Goal: Information Seeking & Learning: Learn about a topic

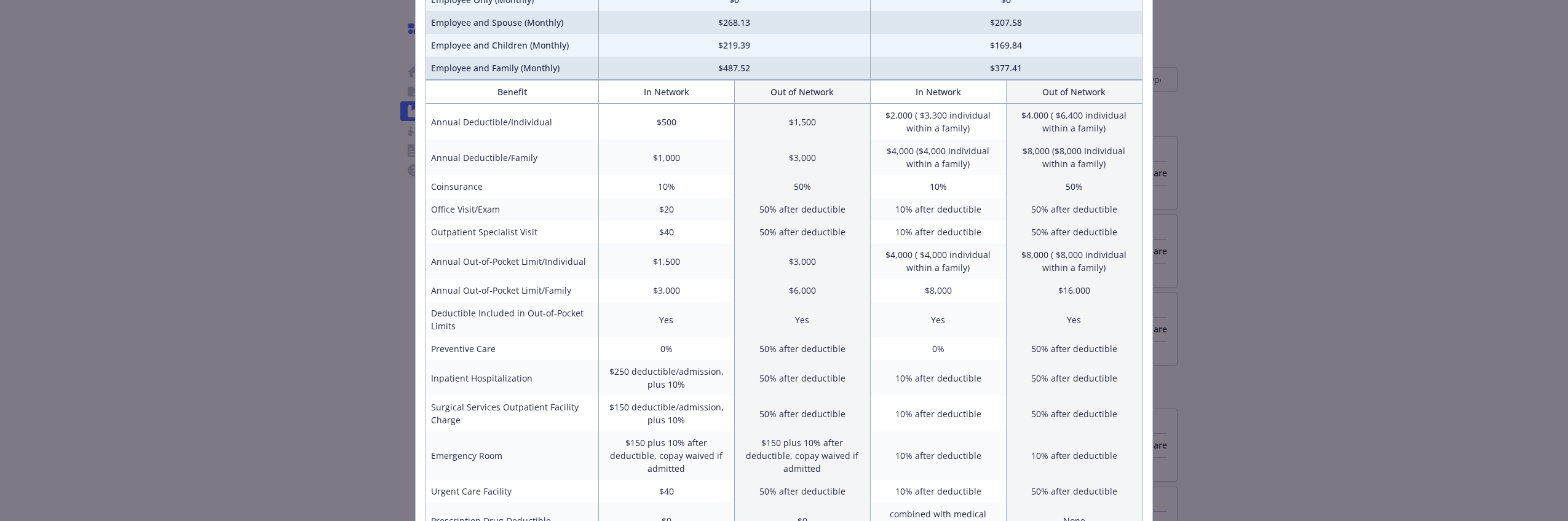
scroll to position [106, 0]
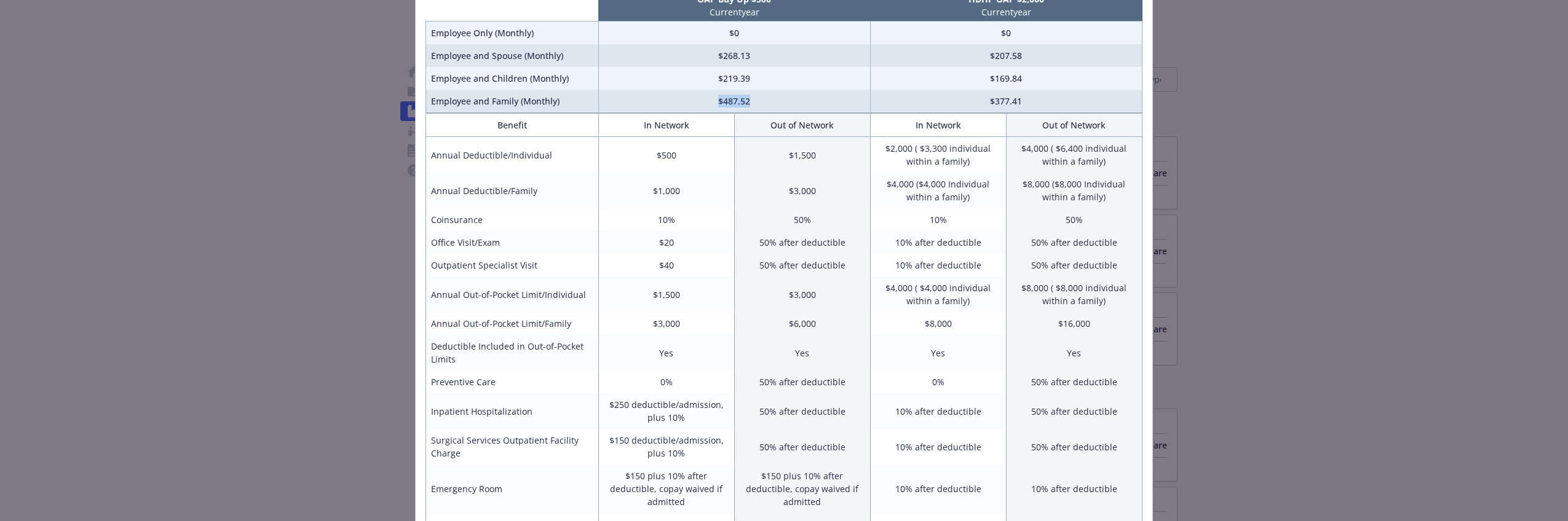
drag, startPoint x: 751, startPoint y: 102, endPoint x: 714, endPoint y: 103, distance: 37.0
click at [714, 103] on td "$487.52" at bounding box center [734, 102] width 272 height 24
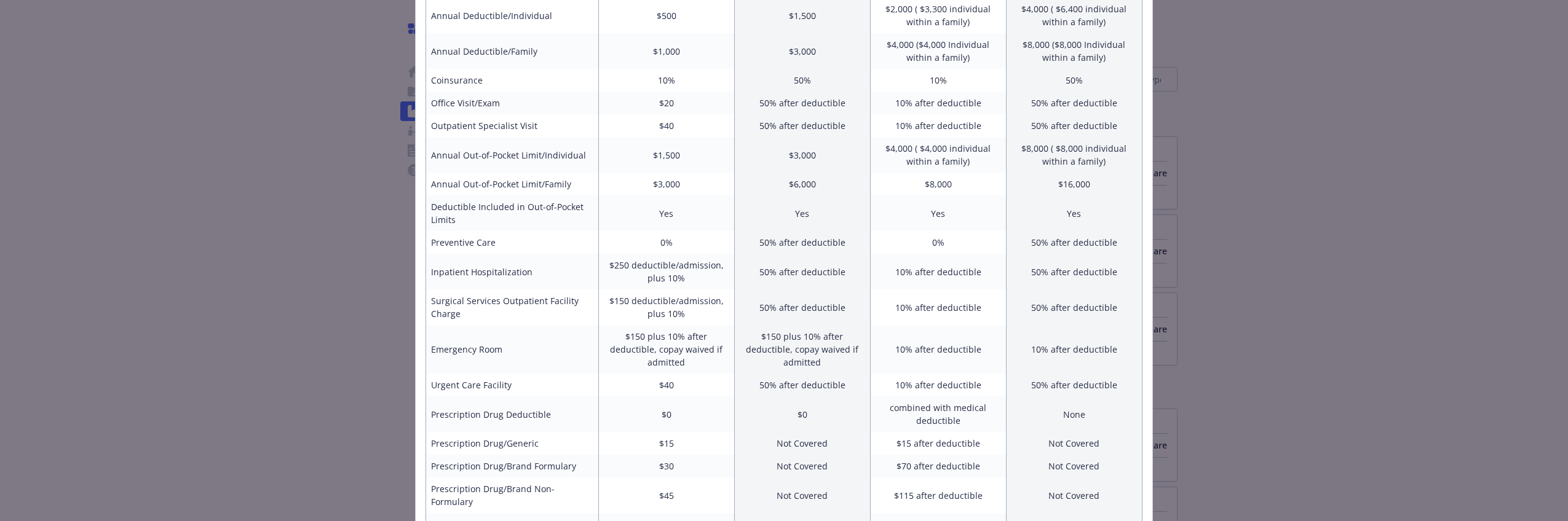
scroll to position [463, 0]
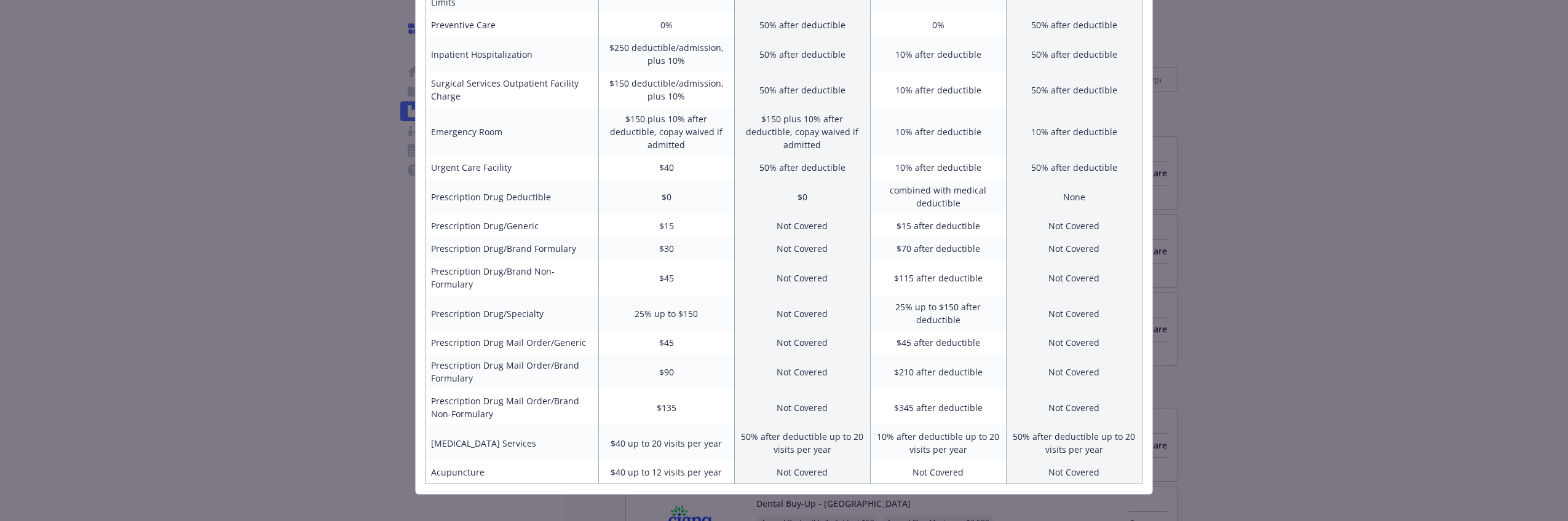
click at [1420, 316] on div "Benefits Info OAP Buy Up $500 Current year HDHP OAP $2,000 Current year Employe…" at bounding box center [784, 260] width 1568 height 521
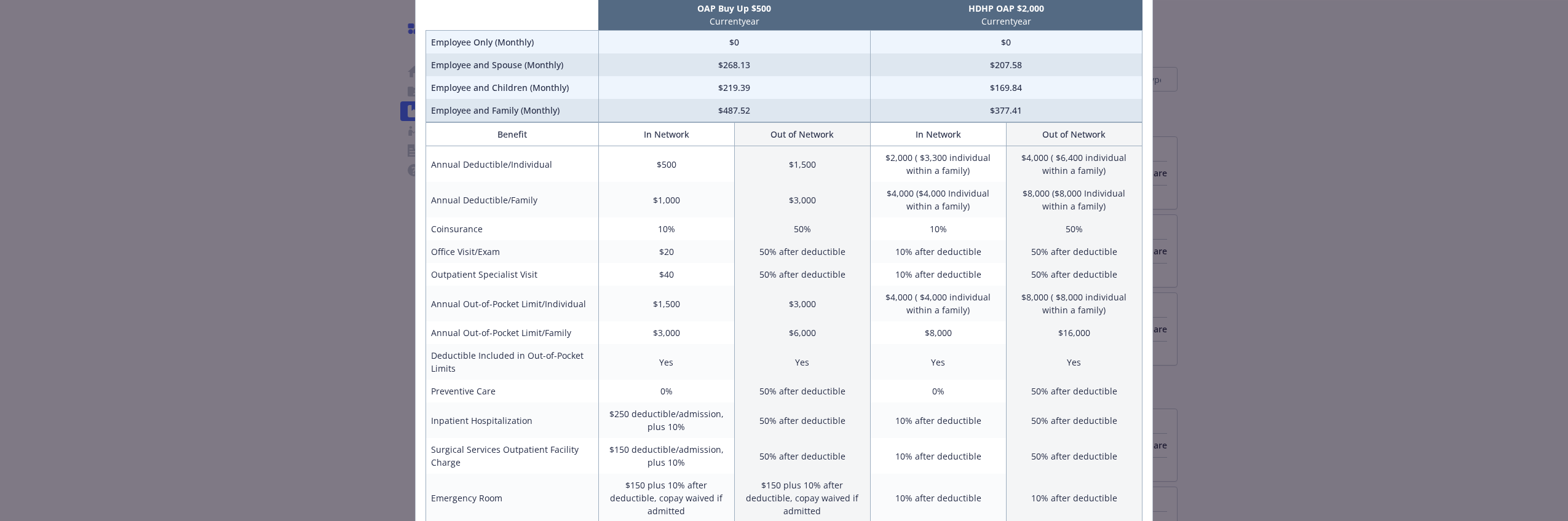
scroll to position [0, 0]
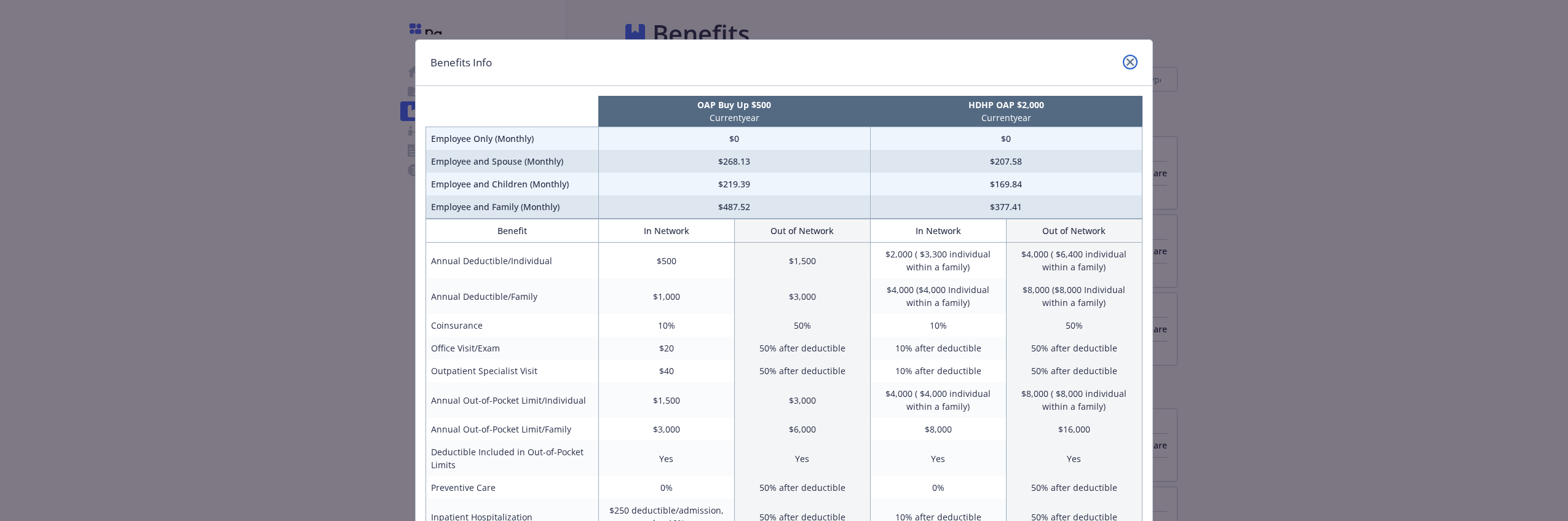
click at [1126, 60] on icon "close" at bounding box center [1129, 61] width 7 height 7
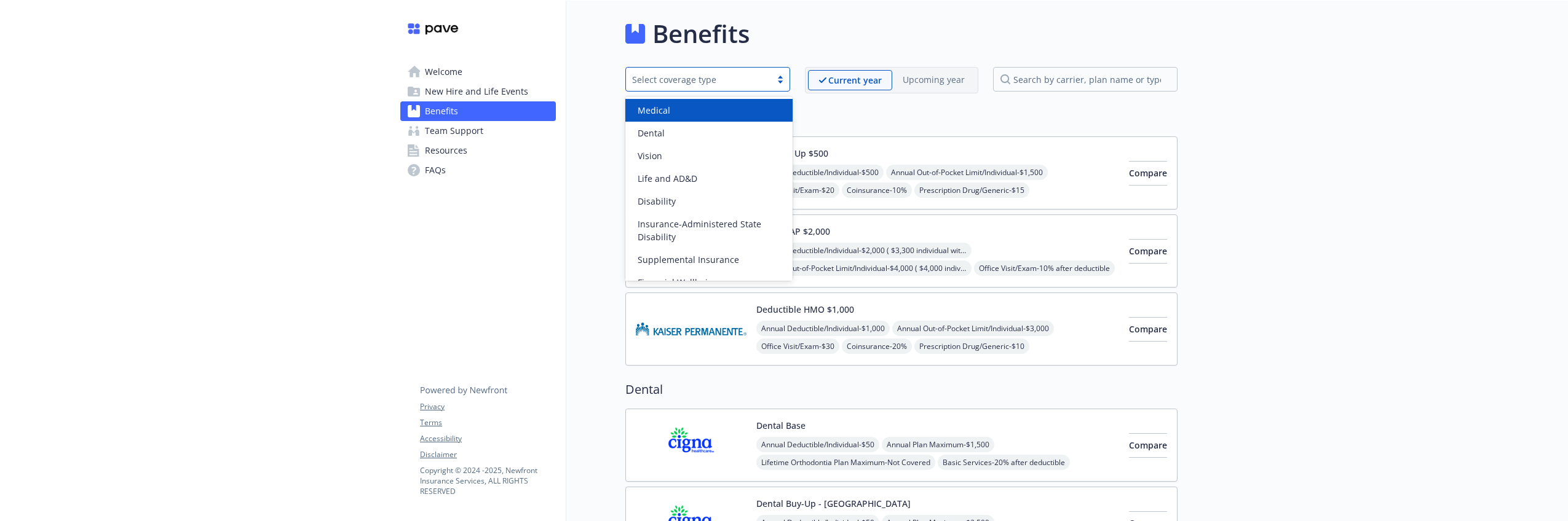
click at [754, 81] on div "Select coverage type" at bounding box center [698, 79] width 133 height 13
click at [743, 113] on div "Medical" at bounding box center [708, 110] width 152 height 13
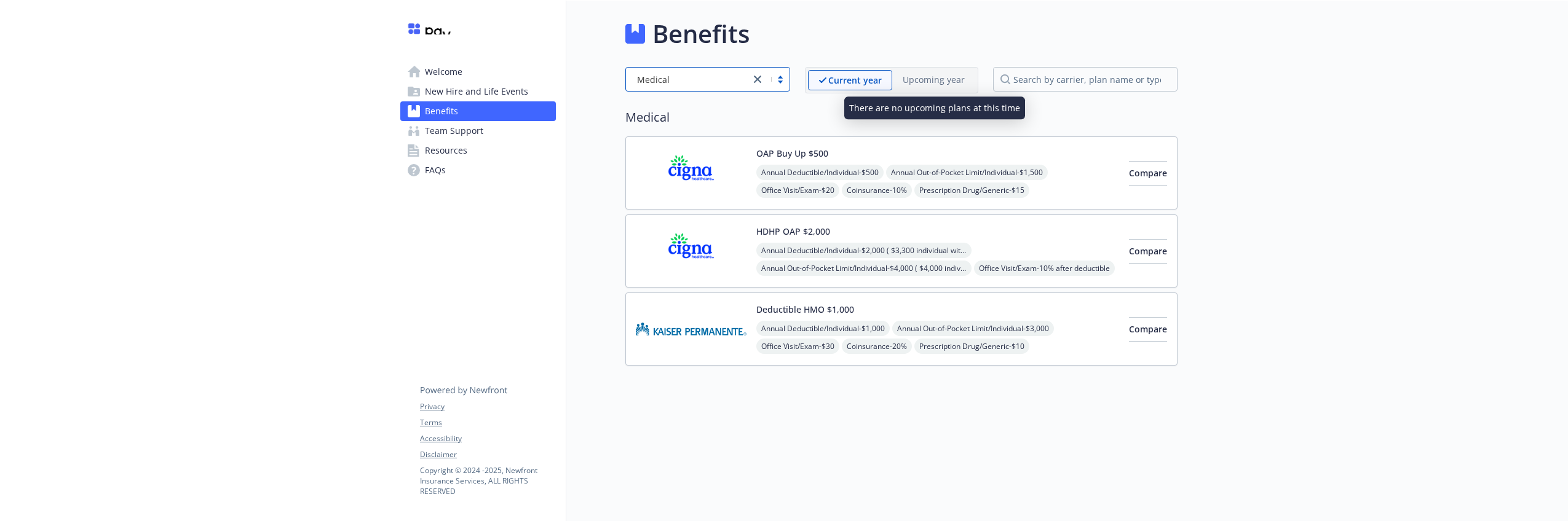
click at [928, 79] on p "Upcoming year" at bounding box center [933, 79] width 62 height 13
click at [697, 161] on img at bounding box center [692, 172] width 111 height 52
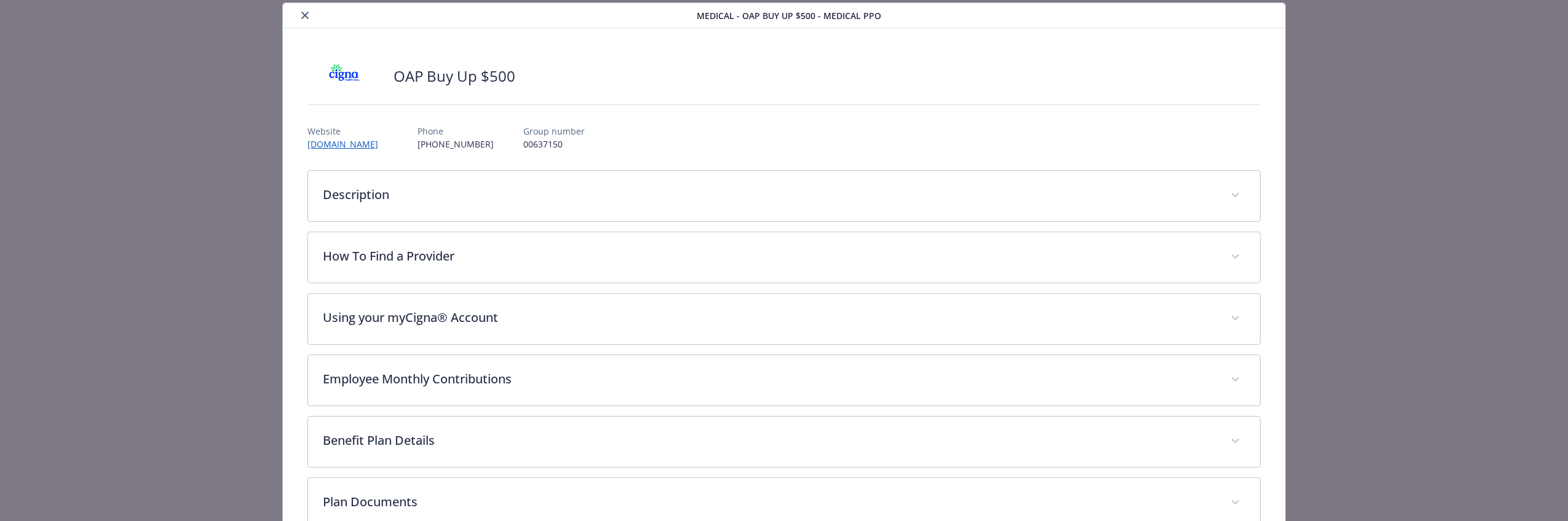
scroll to position [69, 0]
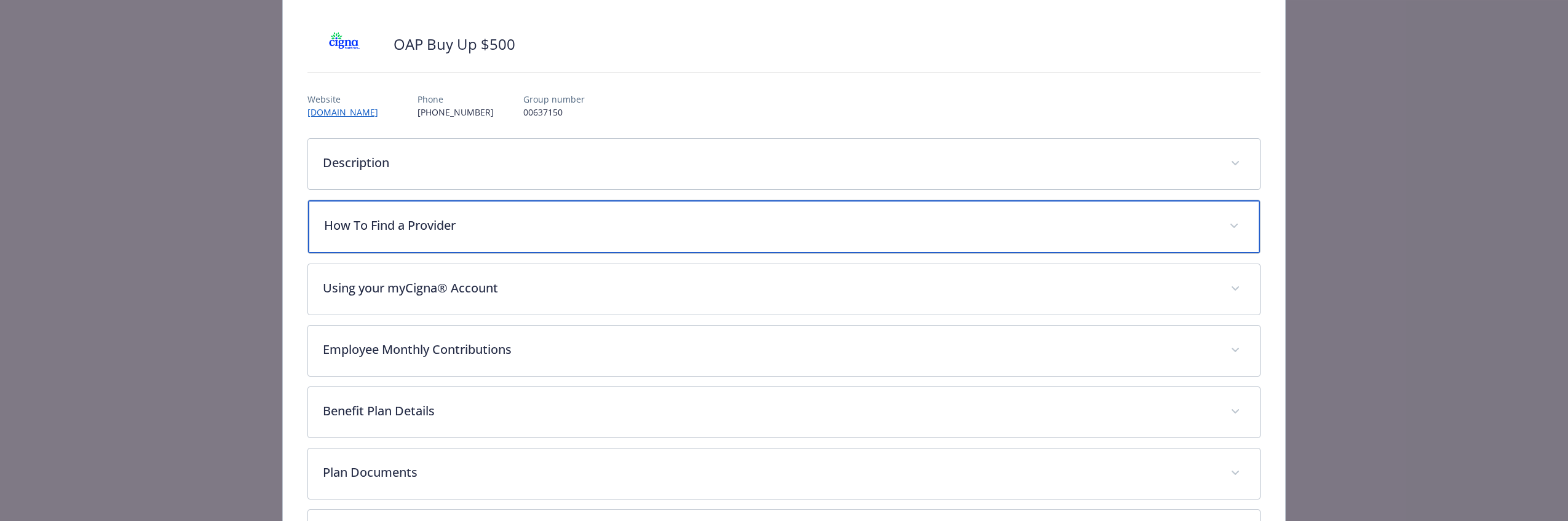
click at [563, 221] on p "How To Find a Provider" at bounding box center [769, 225] width 890 height 19
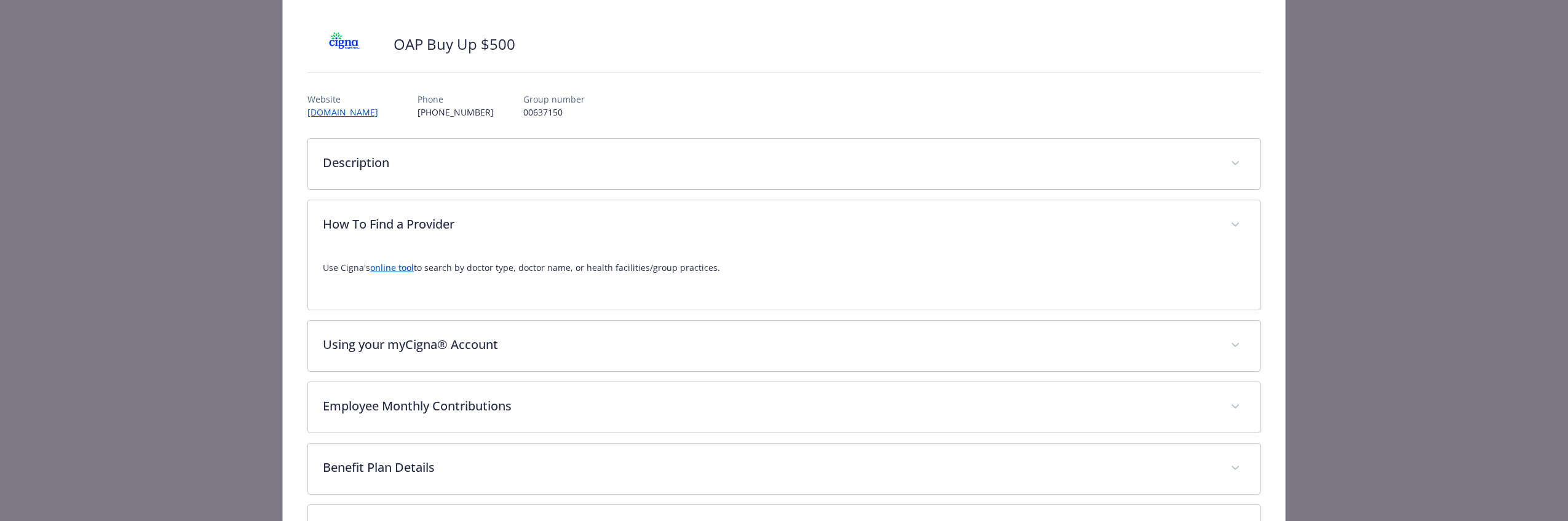
click at [381, 273] on link "online tool" at bounding box center [392, 268] width 44 height 12
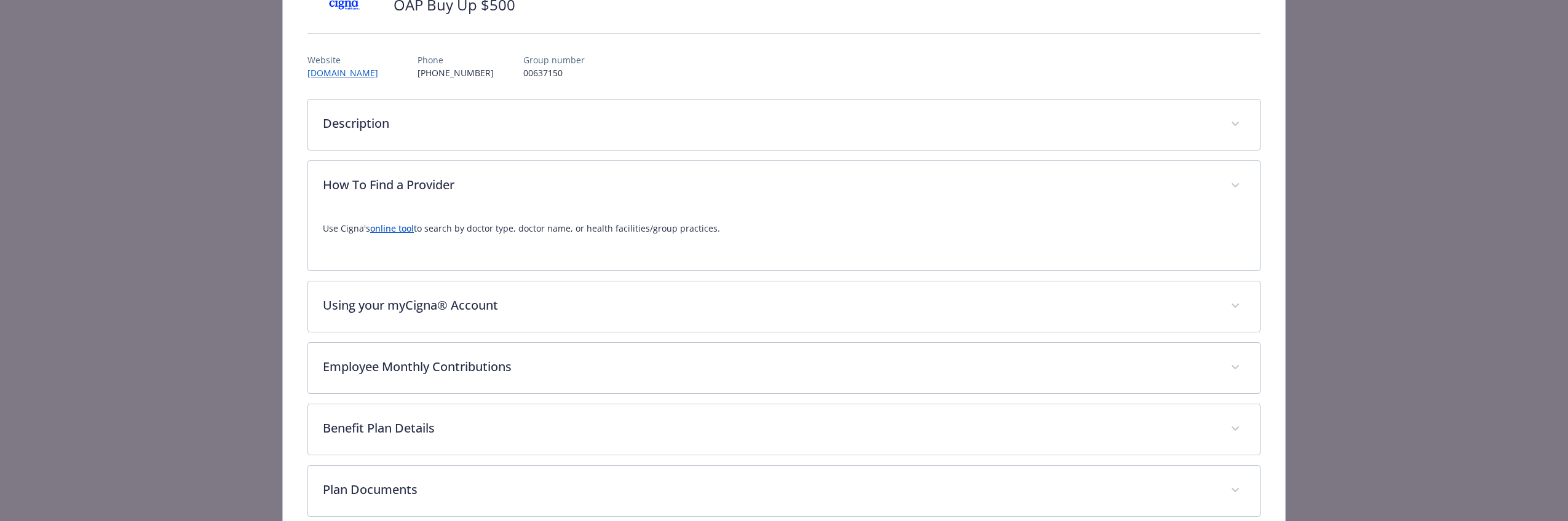
scroll to position [234, 0]
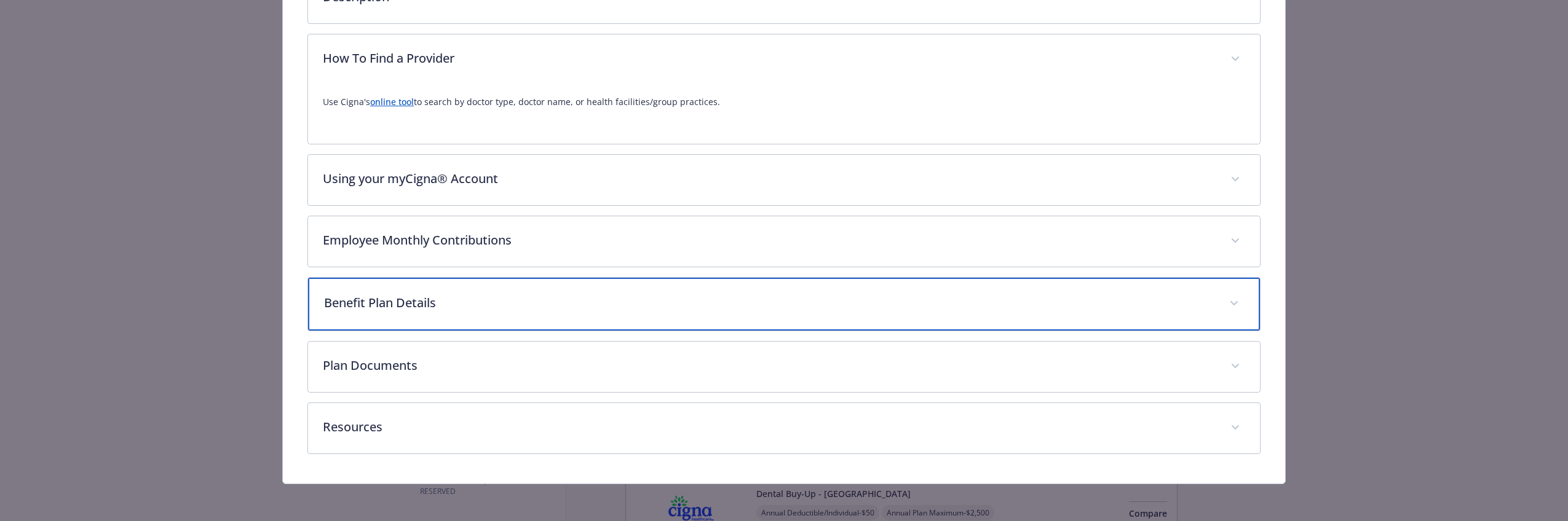
click at [550, 297] on p "Benefit Plan Details" at bounding box center [769, 303] width 890 height 19
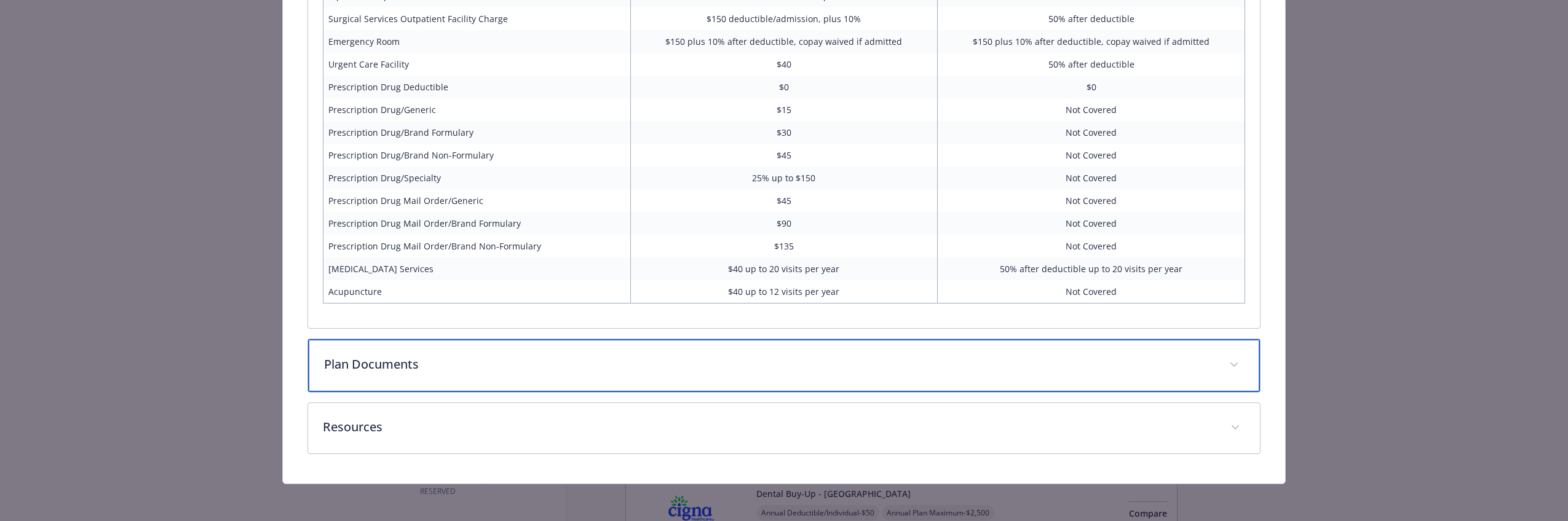
click at [639, 364] on p "Plan Documents" at bounding box center [769, 364] width 890 height 19
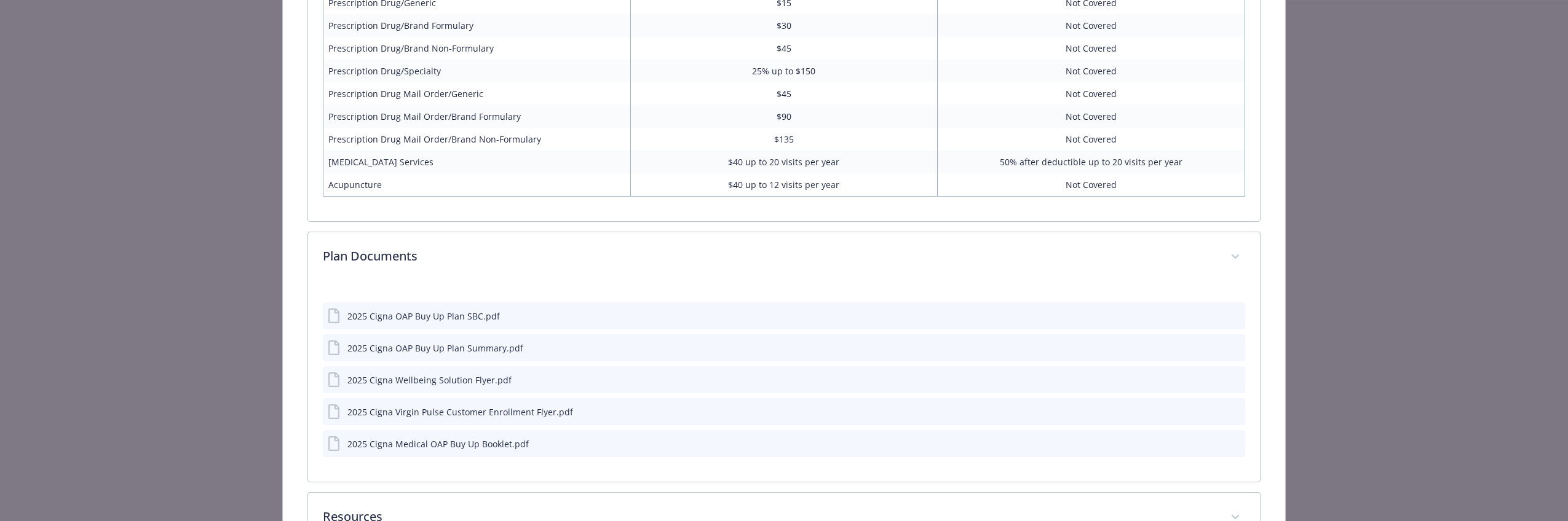
scroll to position [1015, 0]
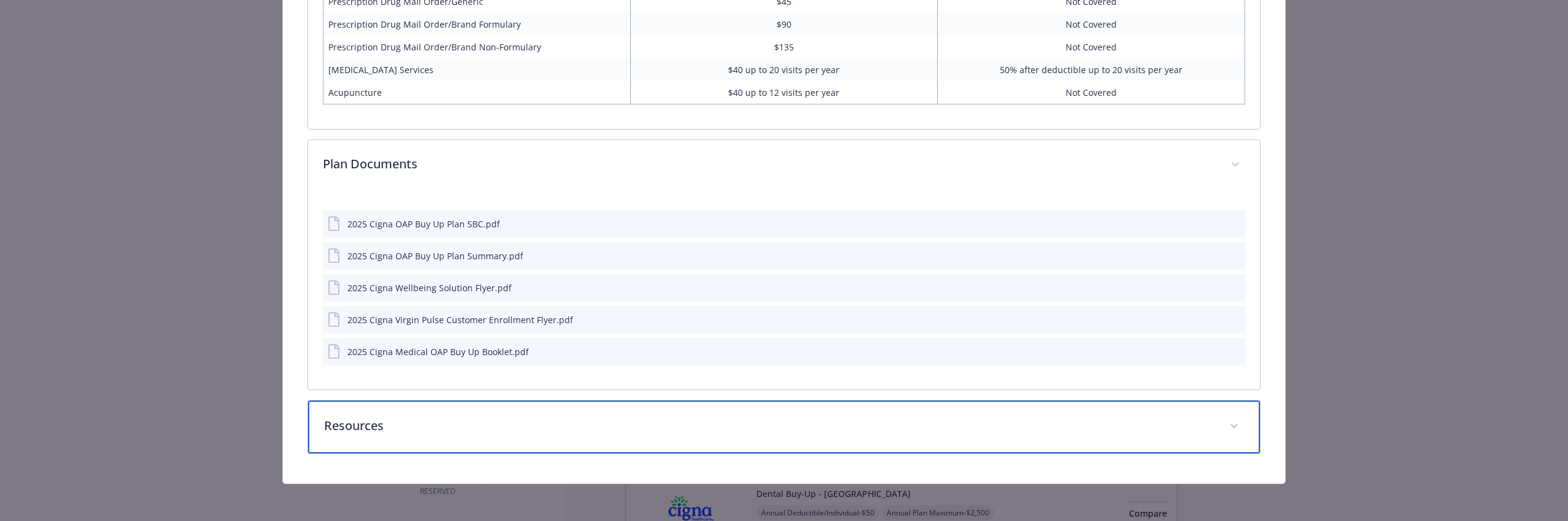
click at [762, 417] on p "Resources" at bounding box center [769, 425] width 890 height 19
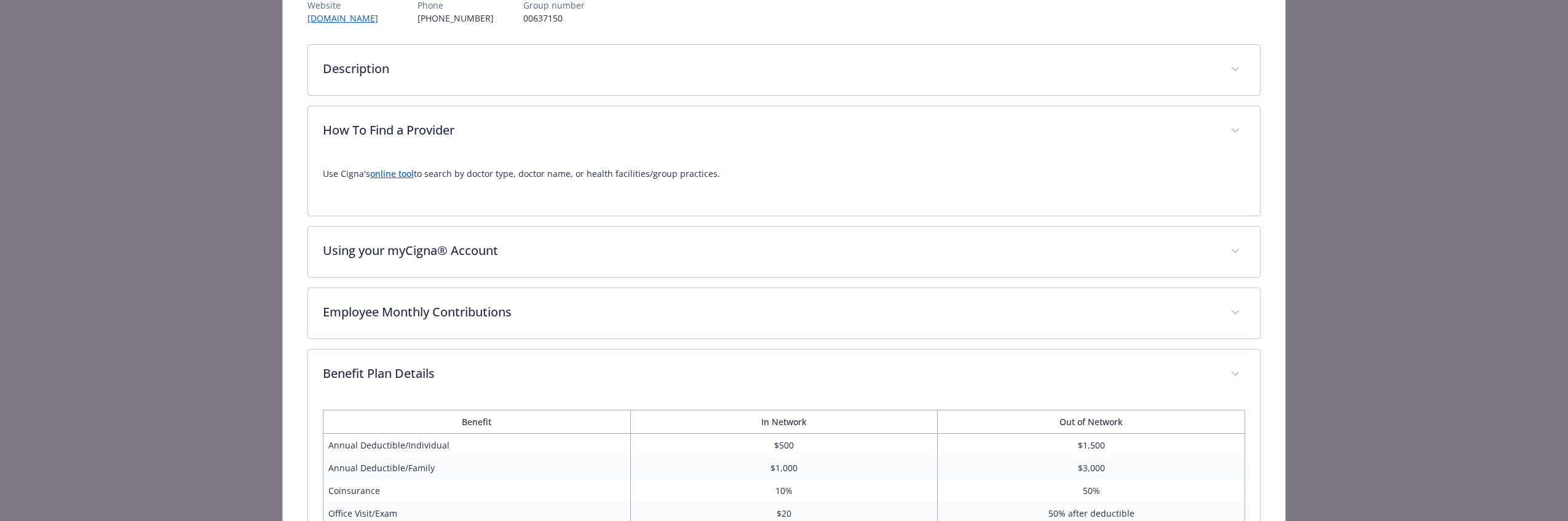
scroll to position [147, 0]
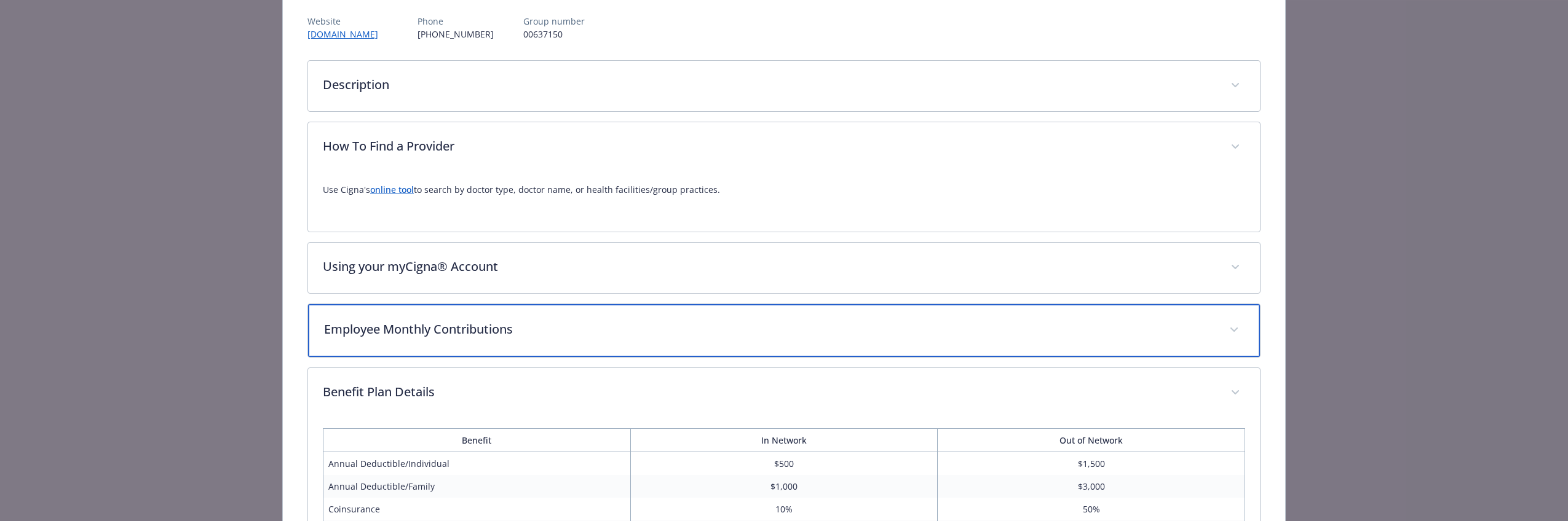
click at [660, 335] on p "Employee Monthly Contributions" at bounding box center [769, 329] width 890 height 19
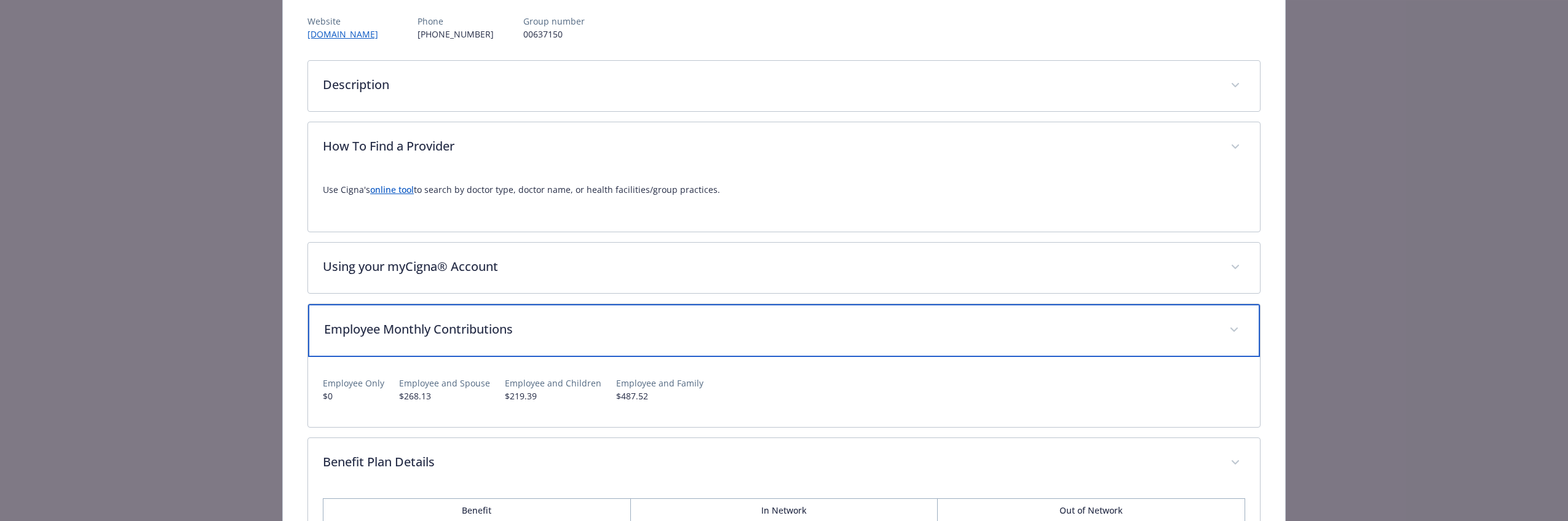
scroll to position [0, 0]
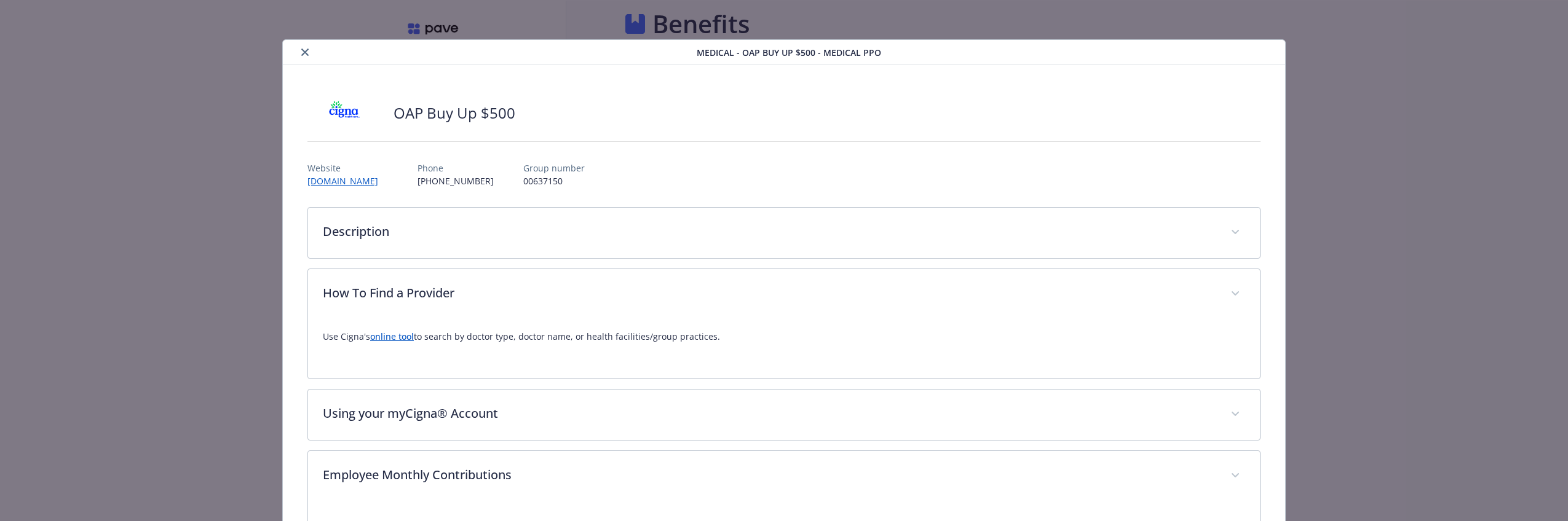
click at [301, 56] on button "close" at bounding box center [305, 51] width 15 height 15
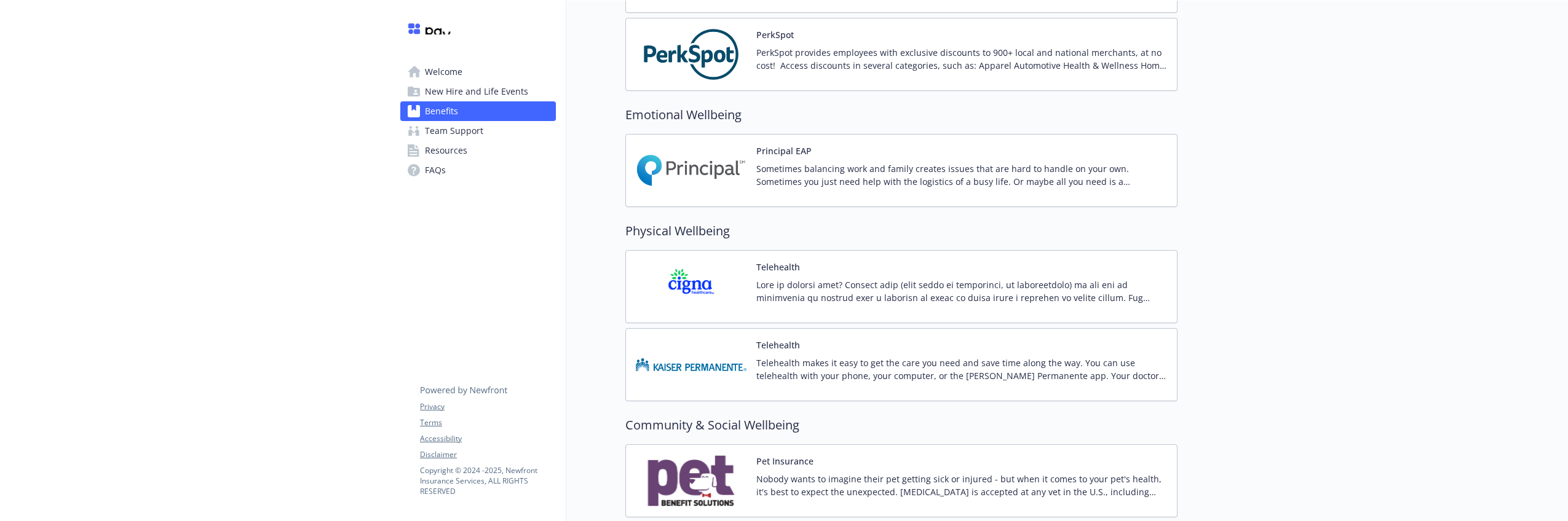
scroll to position [2087, 0]
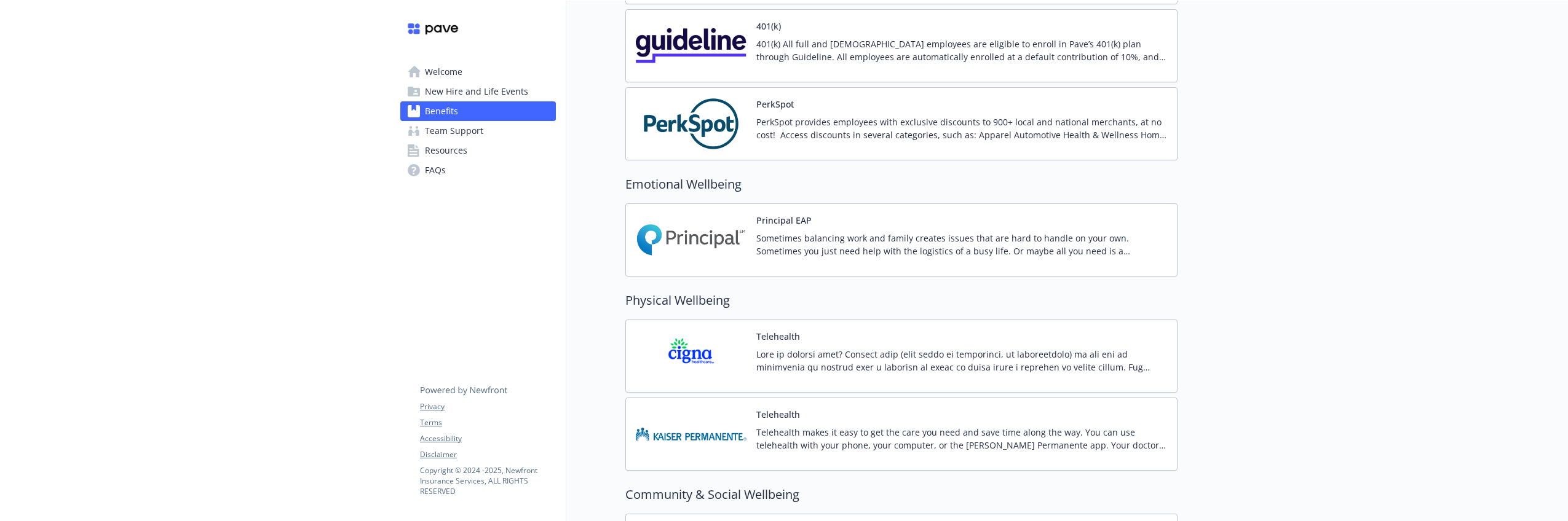
click at [758, 247] on p "Sometimes balancing work and family creates issues that are hard to handle on y…" at bounding box center [961, 244] width 411 height 26
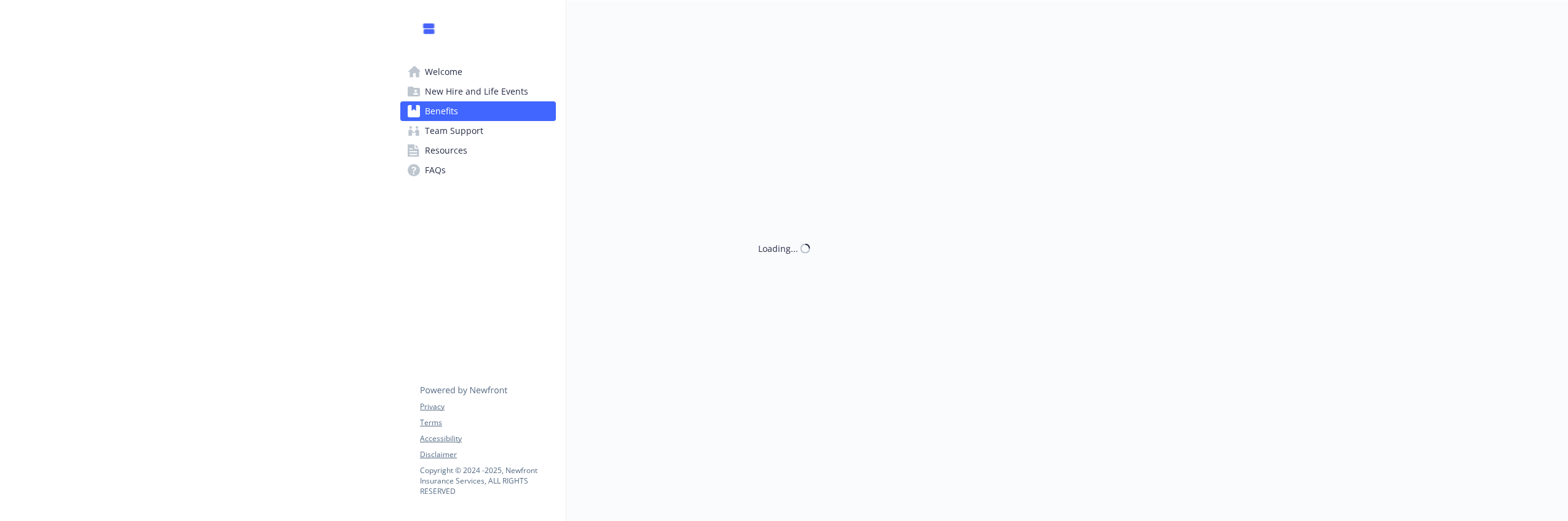
scroll to position [1954, 0]
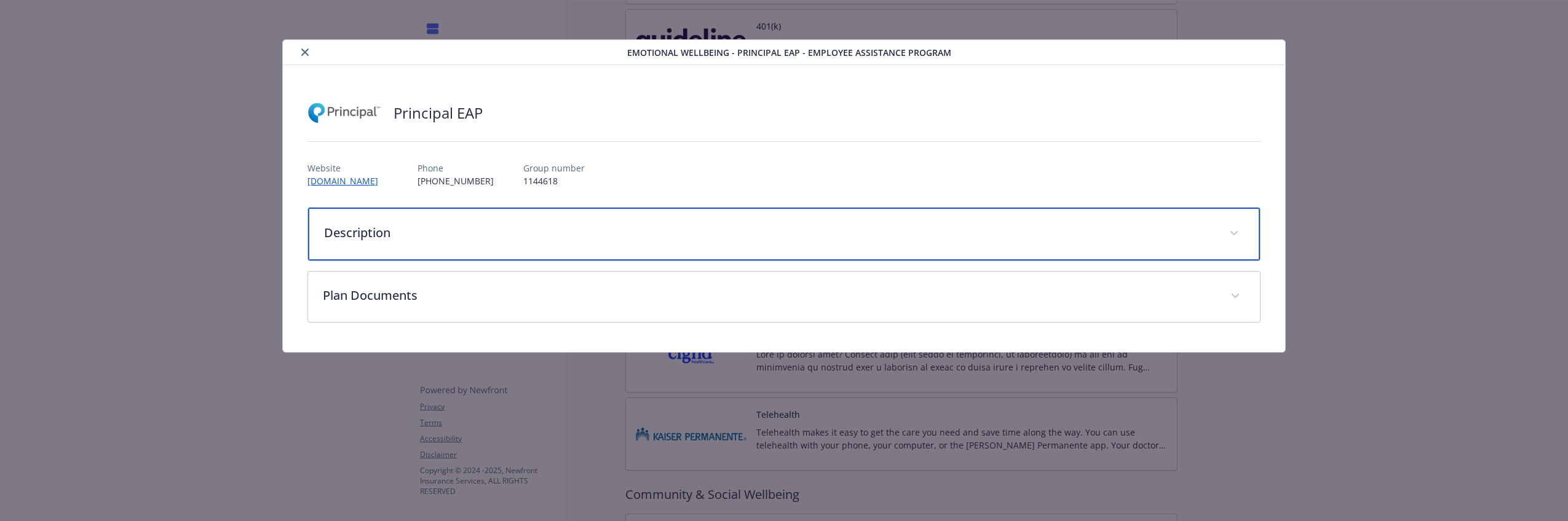
click at [479, 241] on div "Description" at bounding box center [784, 233] width 952 height 52
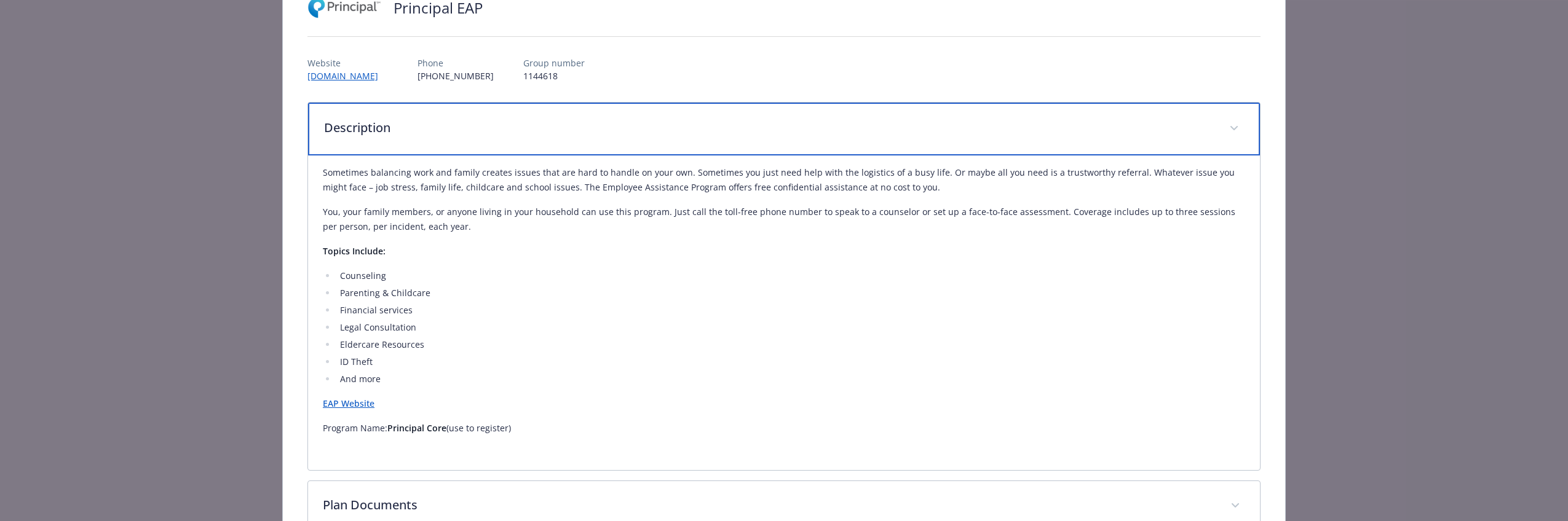
scroll to position [186, 0]
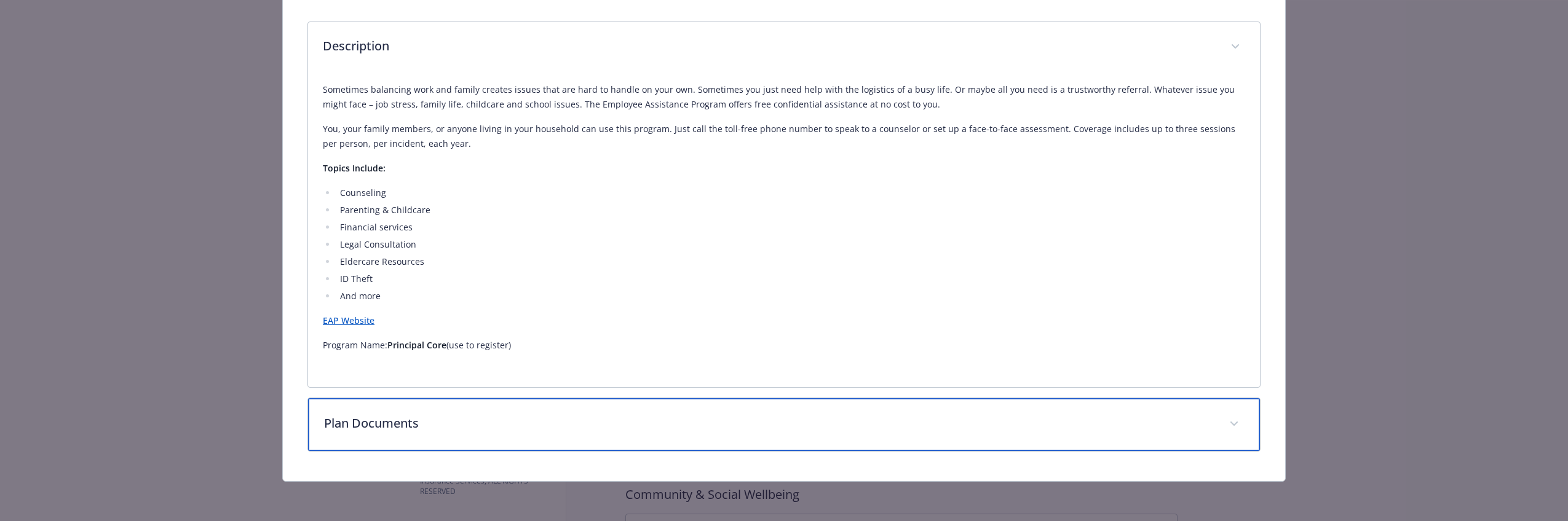
click at [596, 432] on div "Plan Documents" at bounding box center [784, 424] width 952 height 52
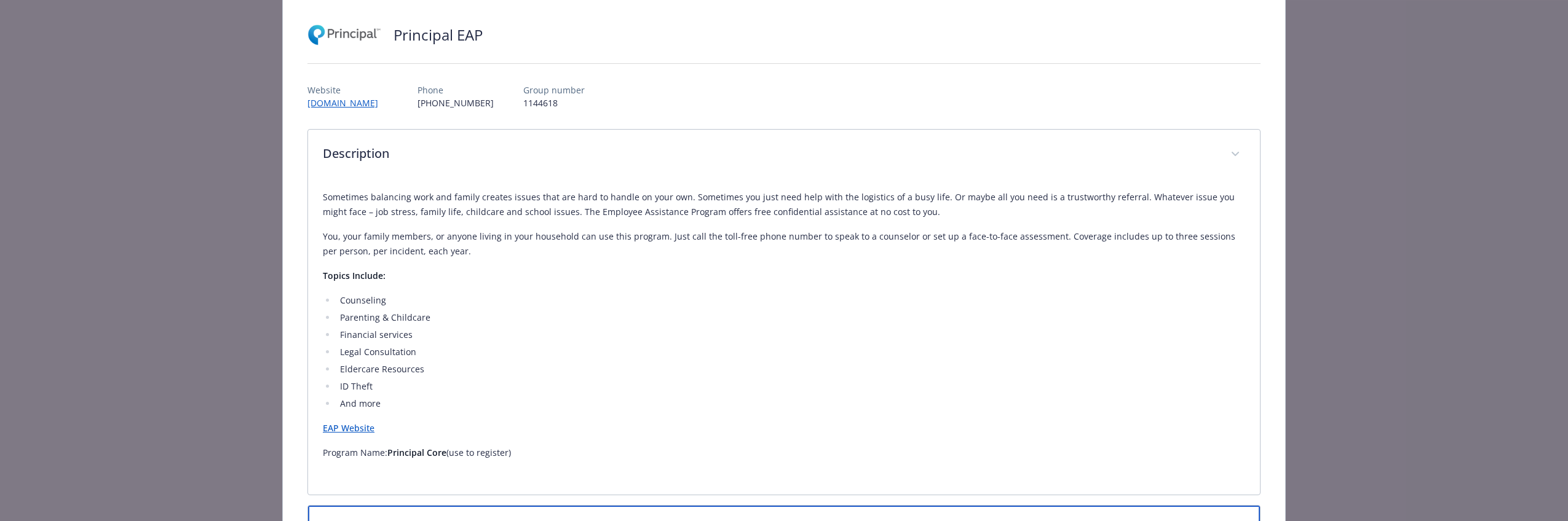
scroll to position [70, 0]
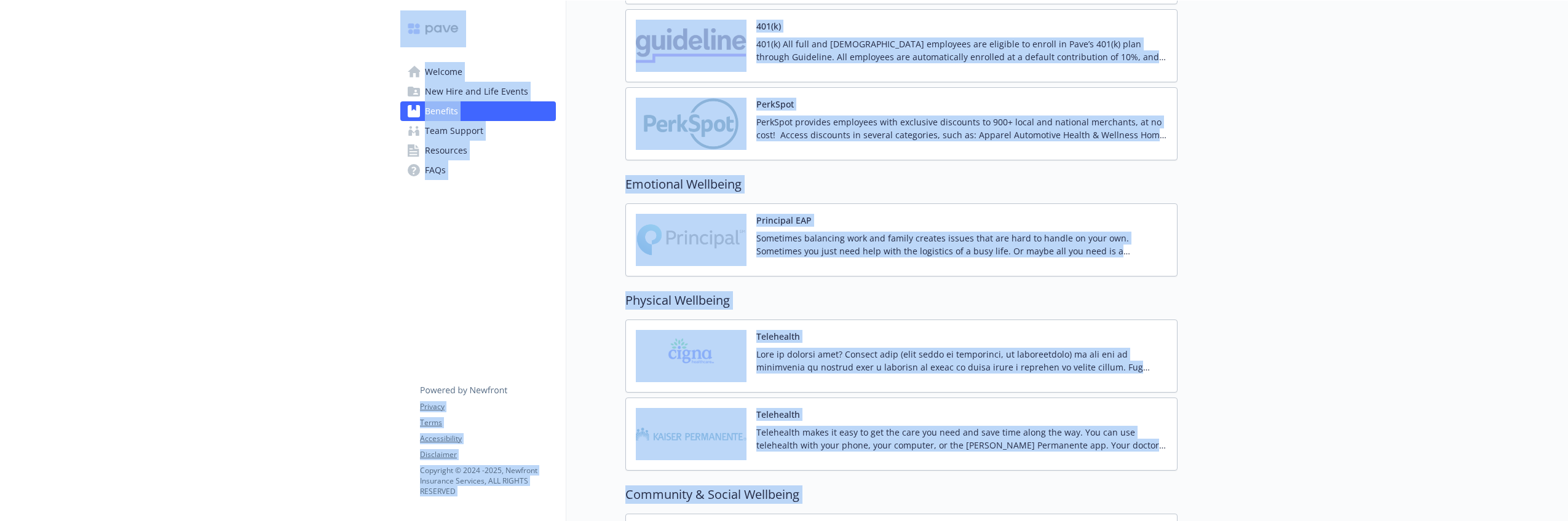
scroll to position [1721, 0]
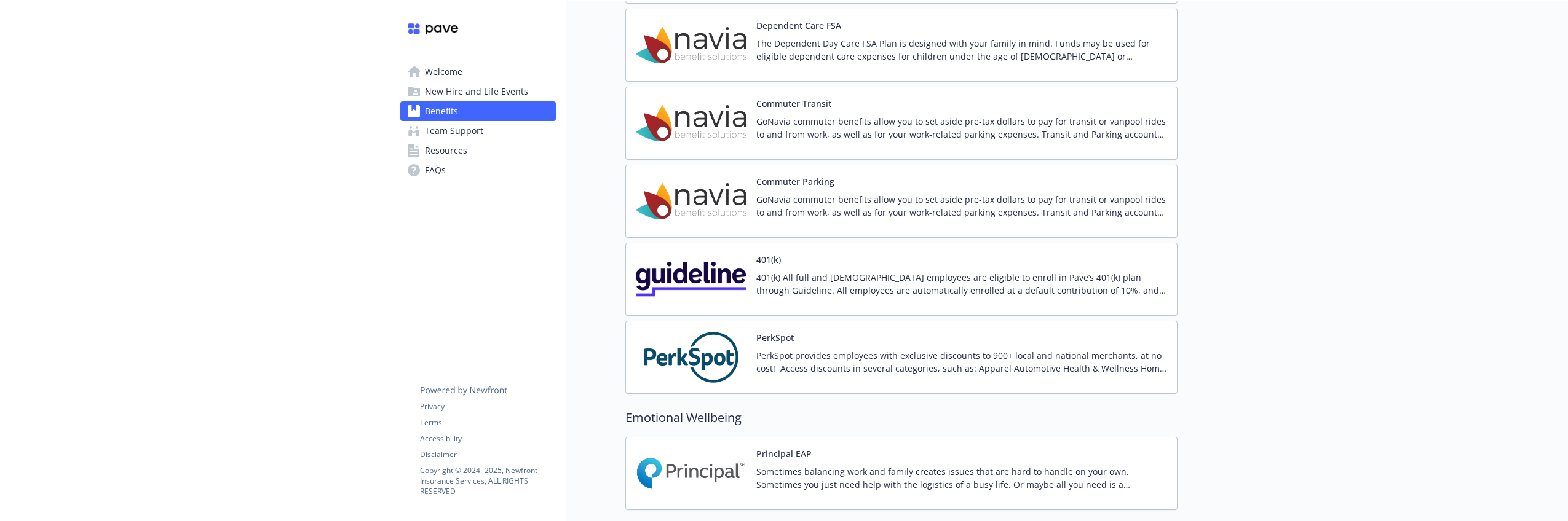
click at [464, 72] on link "Welcome" at bounding box center [478, 72] width 155 height 20
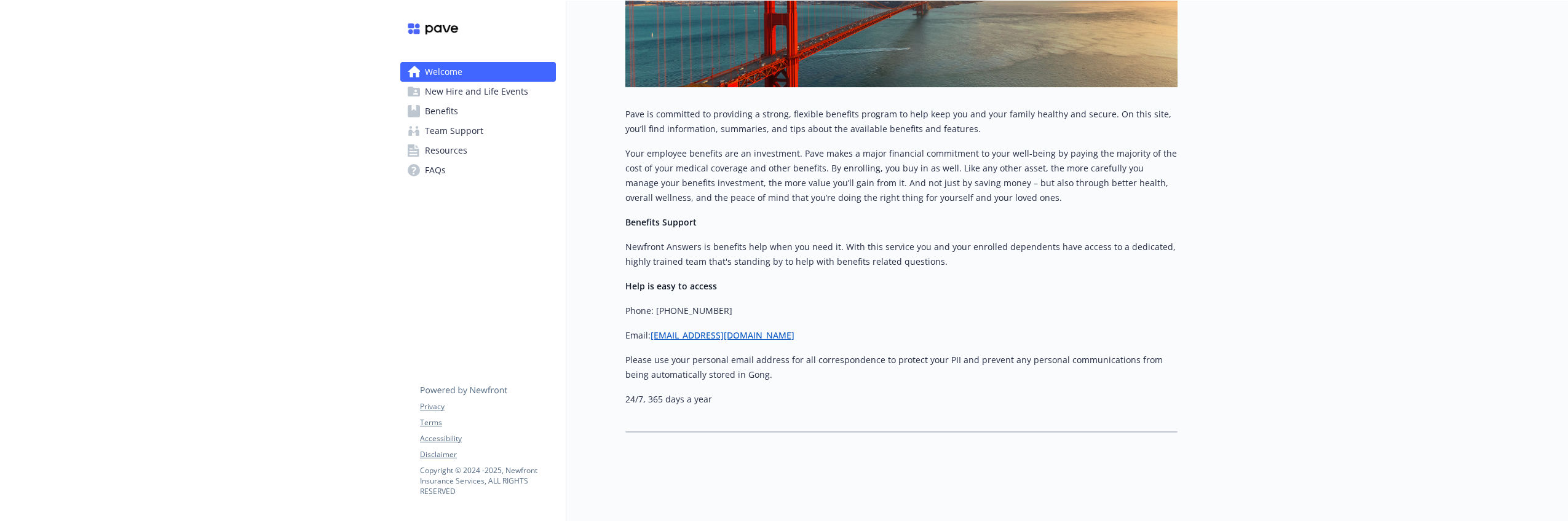
scroll to position [174, 0]
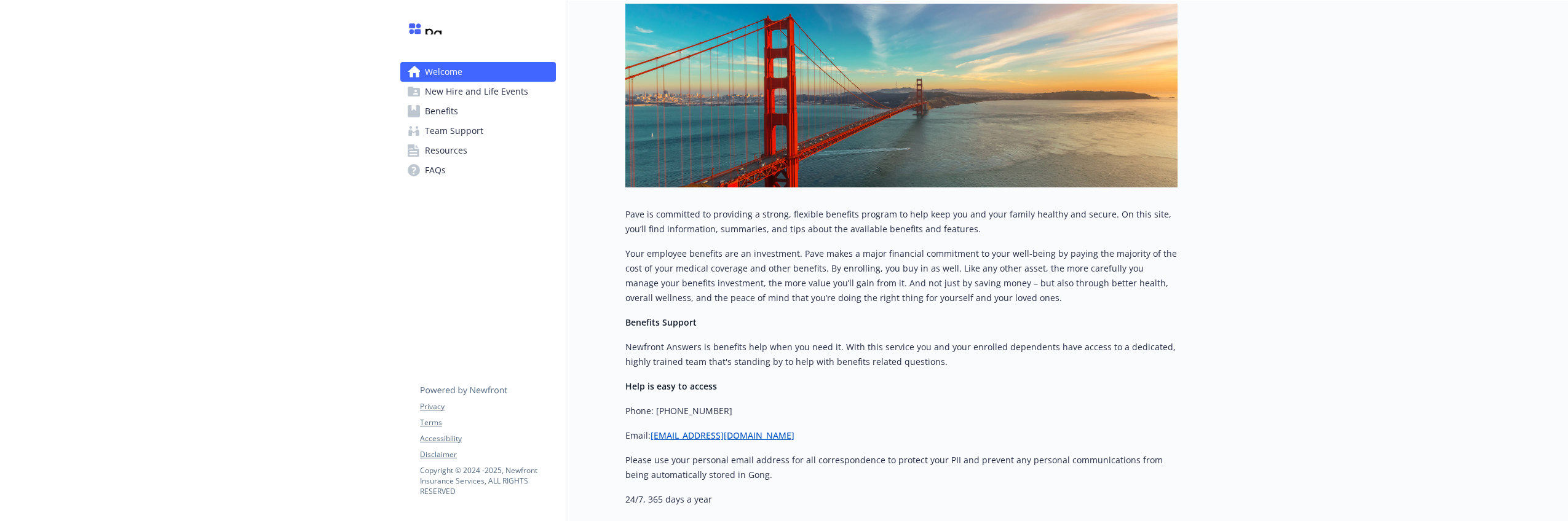
click at [433, 91] on span "New Hire and Life Events" at bounding box center [476, 92] width 103 height 20
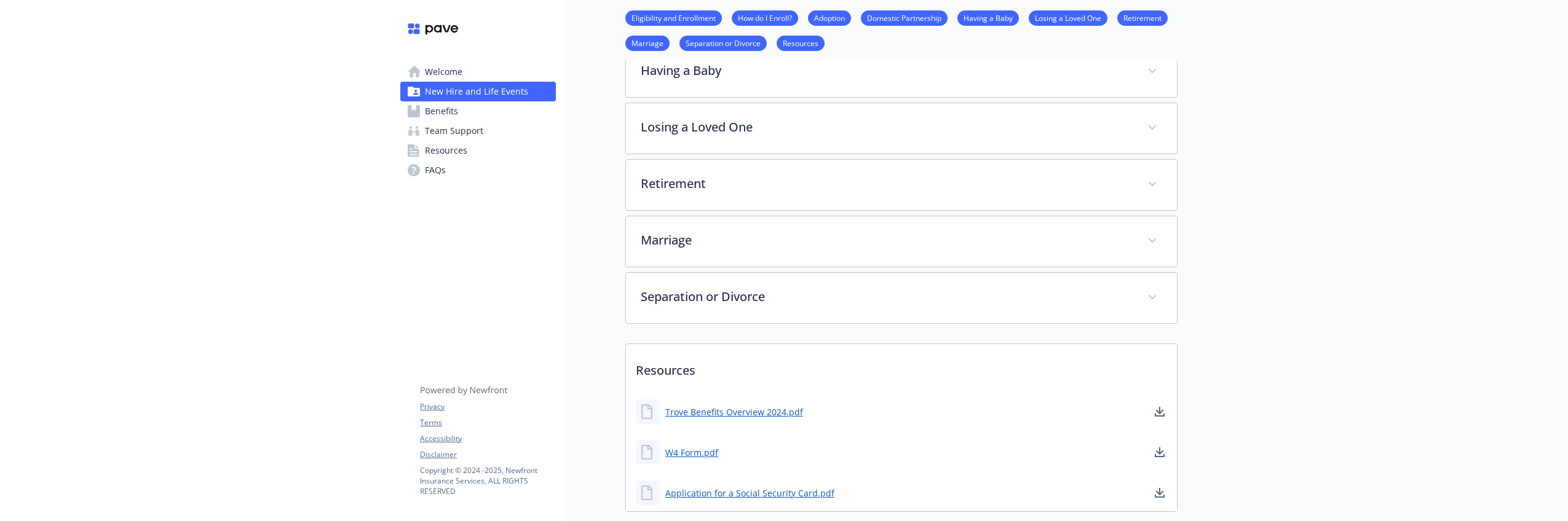
scroll to position [530, 0]
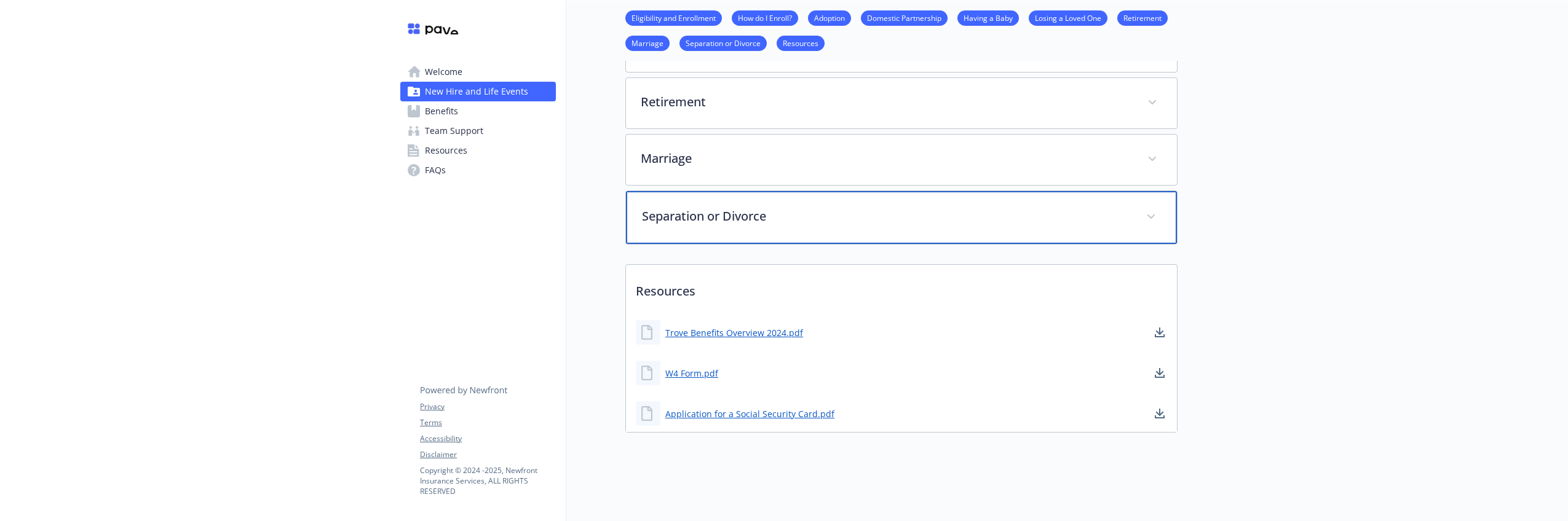
click at [1155, 209] on span at bounding box center [1151, 217] width 20 height 20
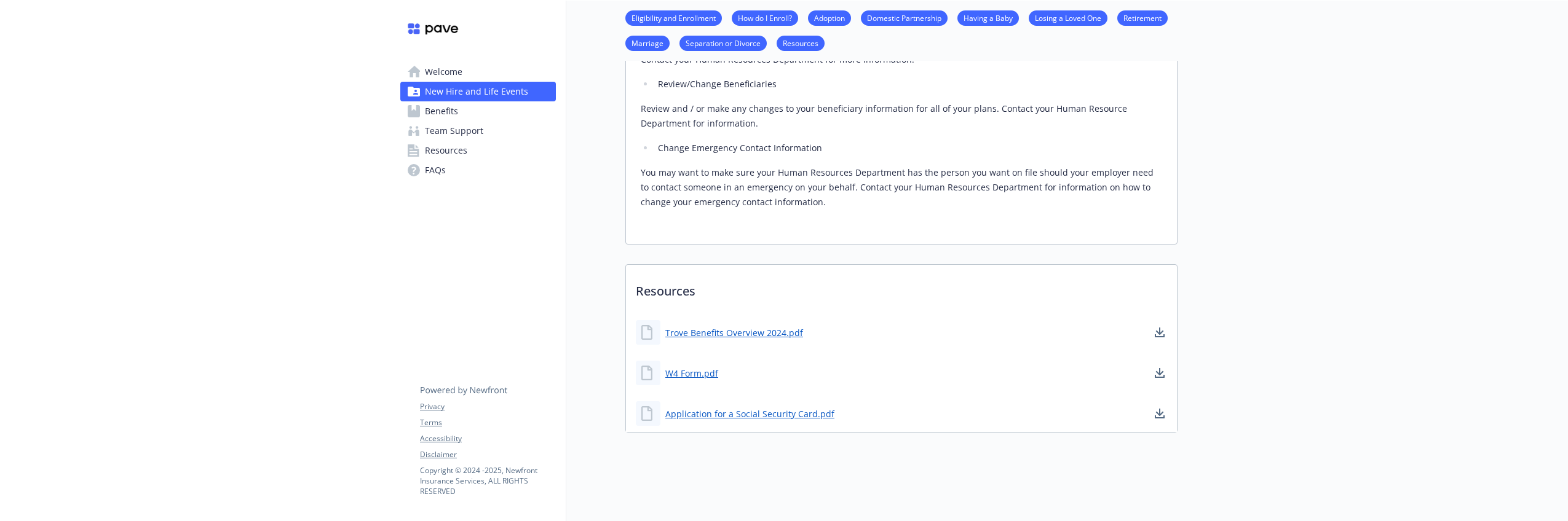
scroll to position [552, 0]
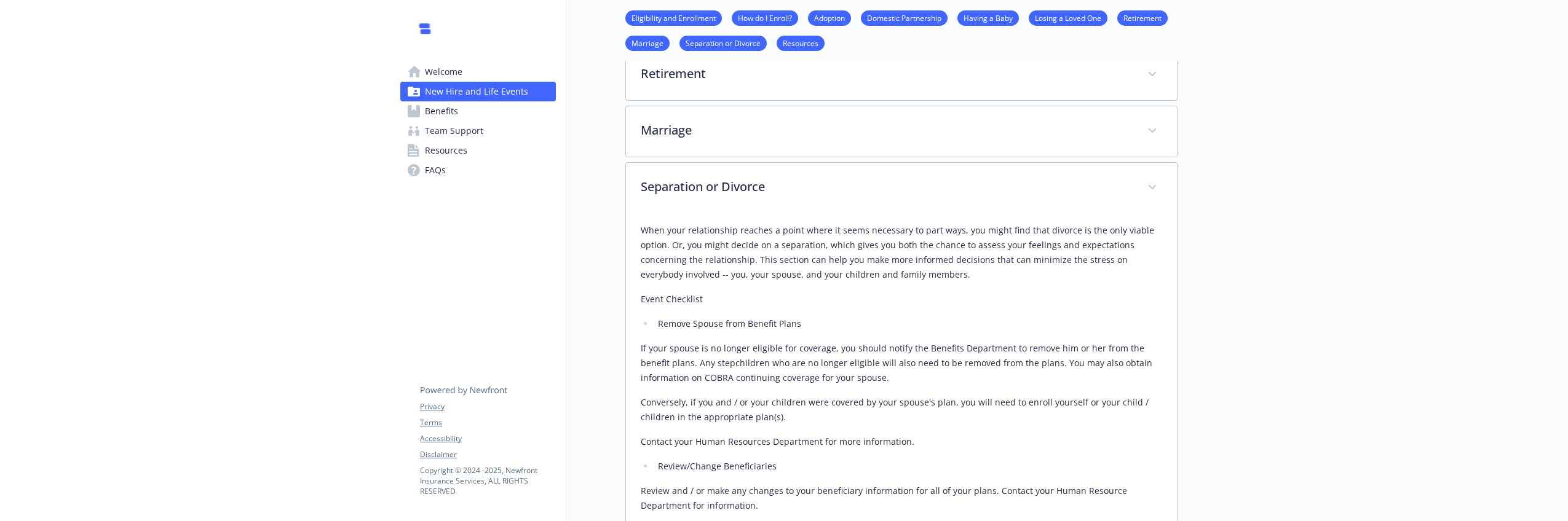
click at [472, 111] on link "Benefits" at bounding box center [478, 112] width 155 height 20
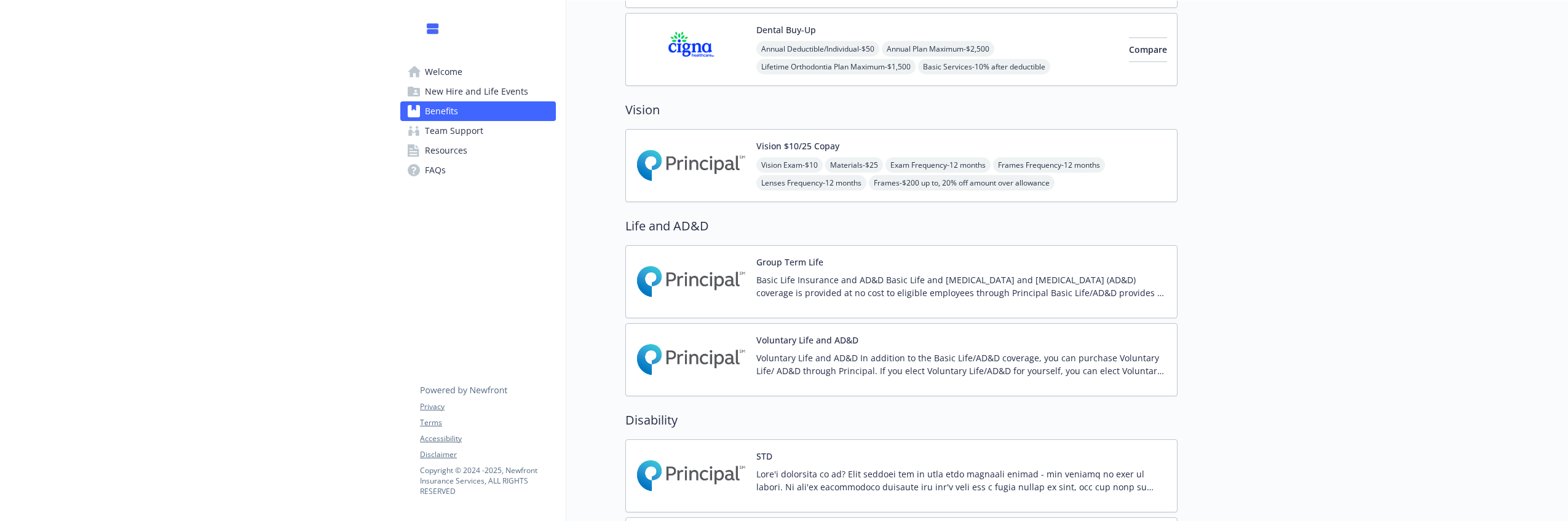
click at [489, 132] on link "Team Support" at bounding box center [478, 130] width 155 height 20
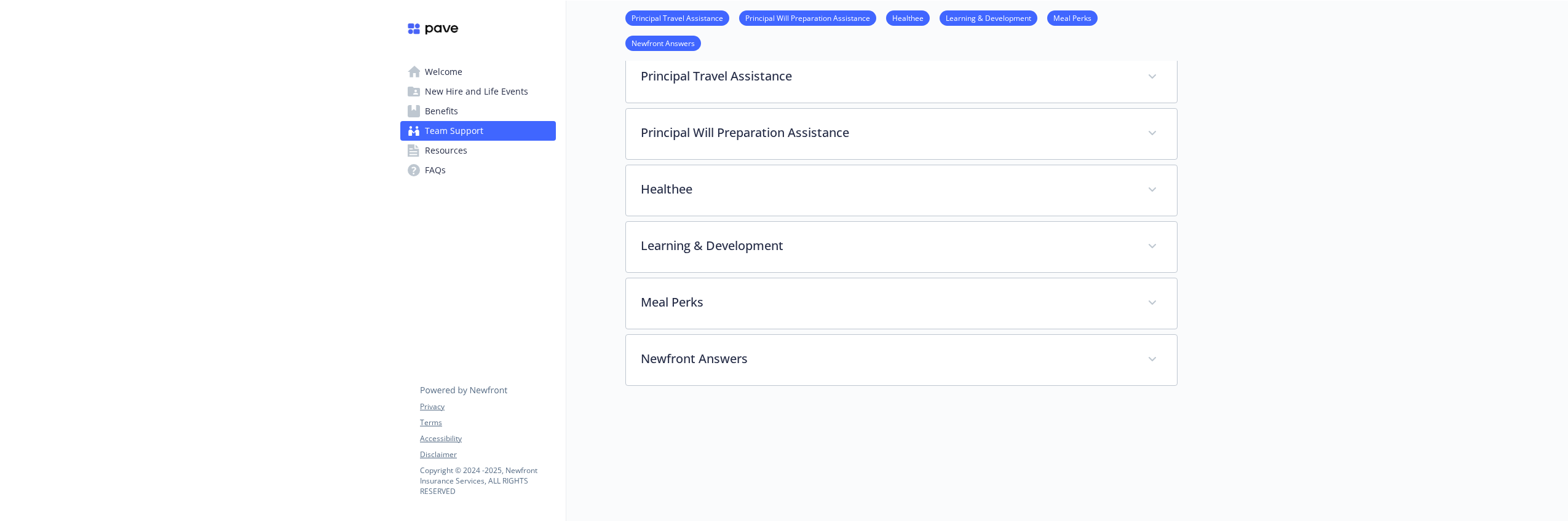
scroll to position [147, 0]
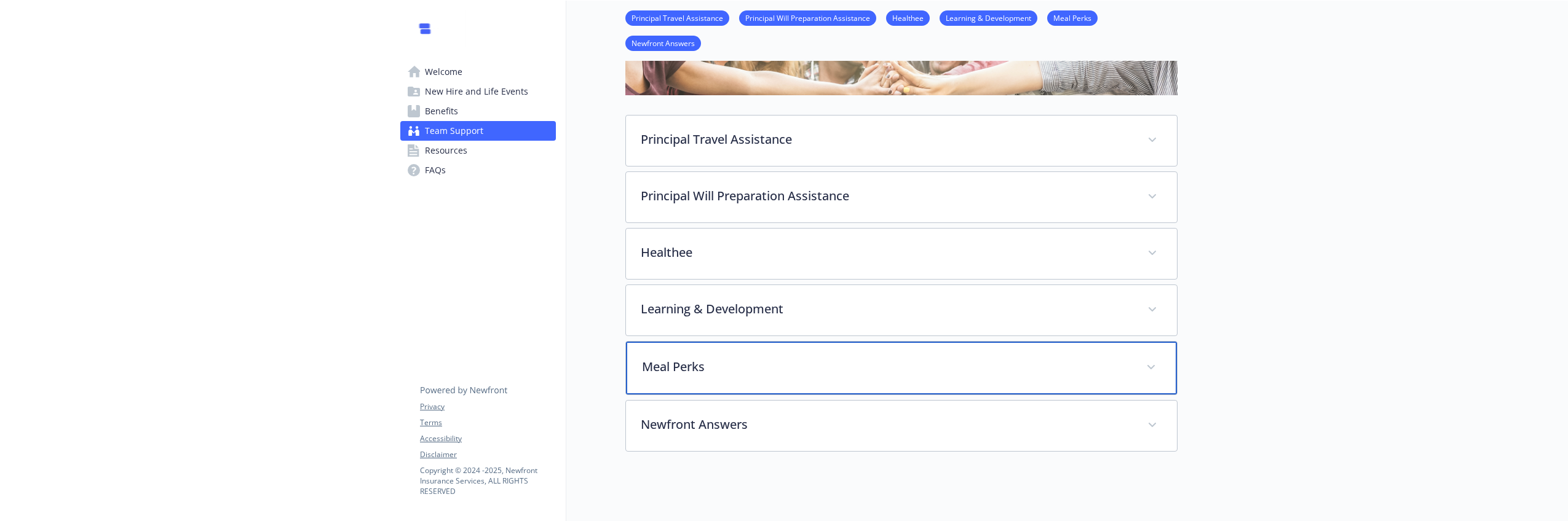
click at [943, 382] on div "Meal Perks" at bounding box center [901, 368] width 551 height 52
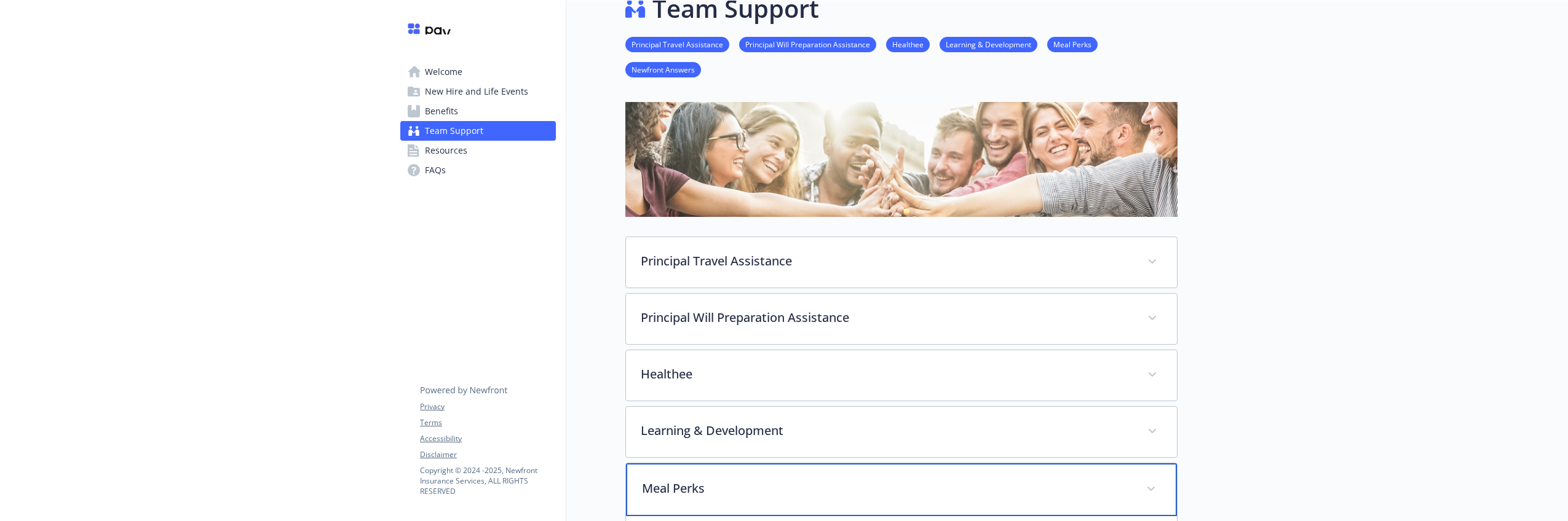
scroll to position [33, 0]
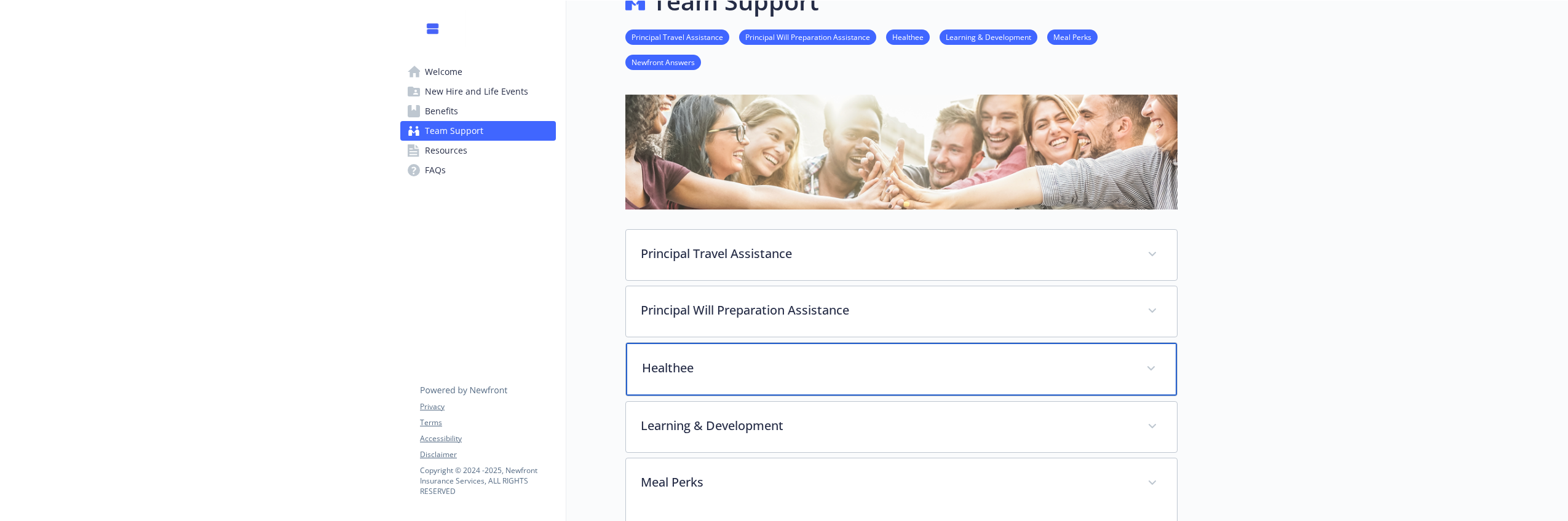
click at [1091, 376] on p "Healthee" at bounding box center [886, 368] width 490 height 19
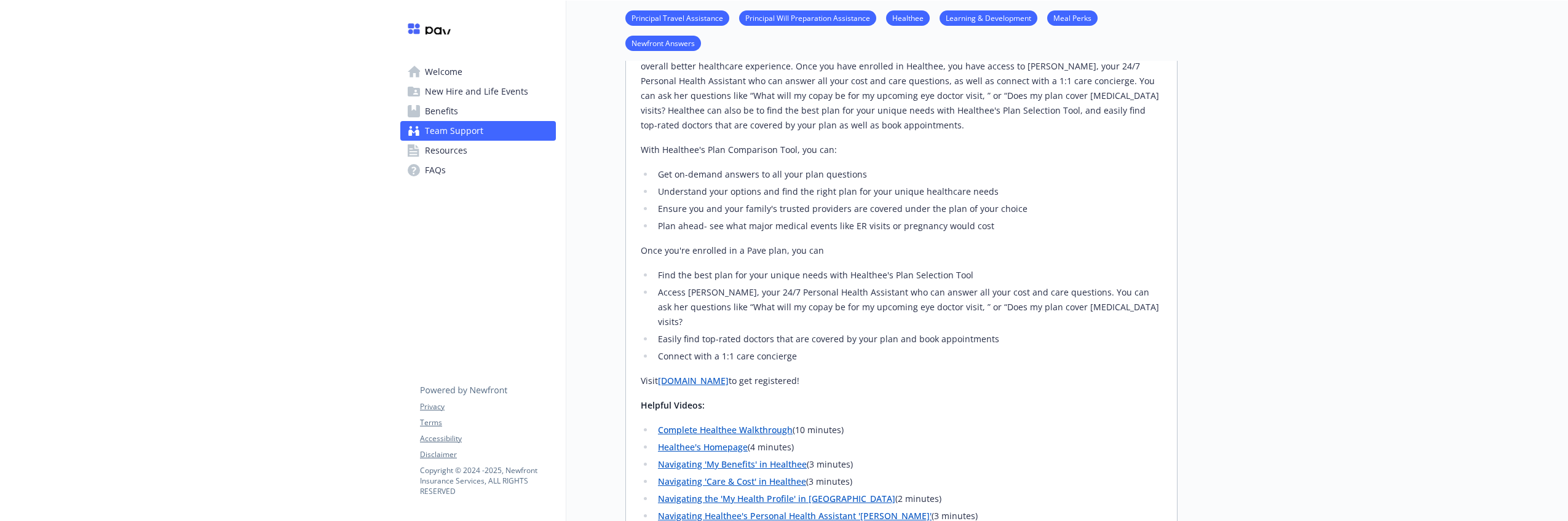
scroll to position [583, 0]
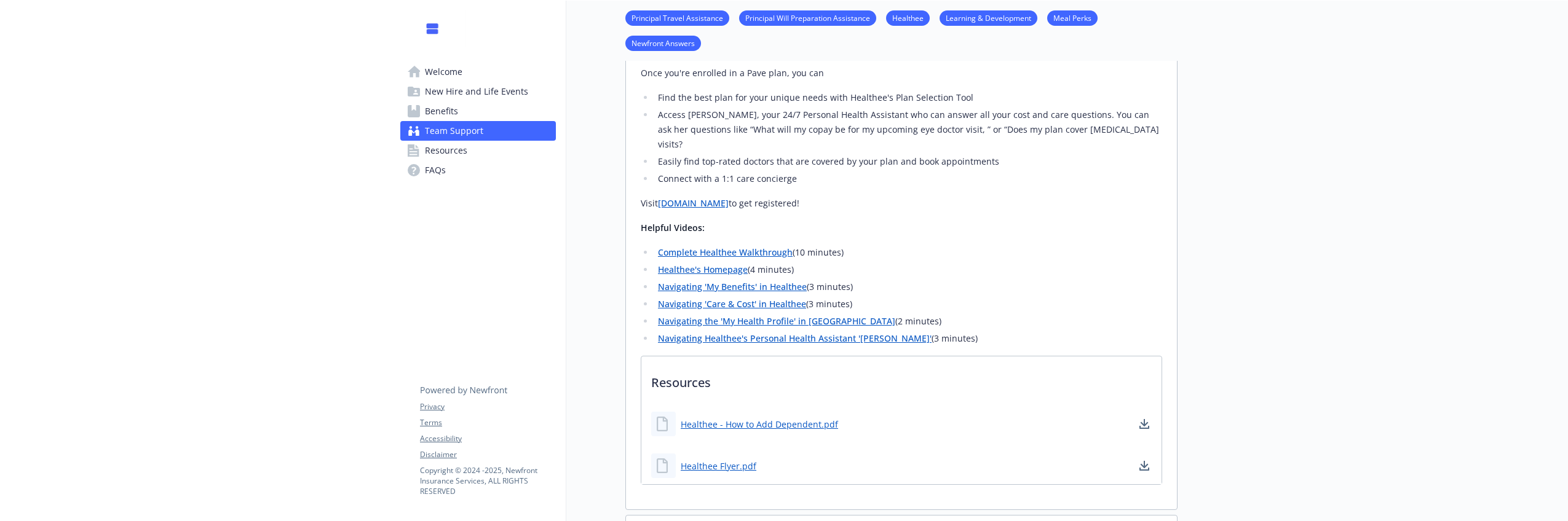
click at [690, 197] on link "[DOMAIN_NAME]" at bounding box center [692, 203] width 70 height 12
